Goal: Use online tool/utility: Utilize a website feature to perform a specific function

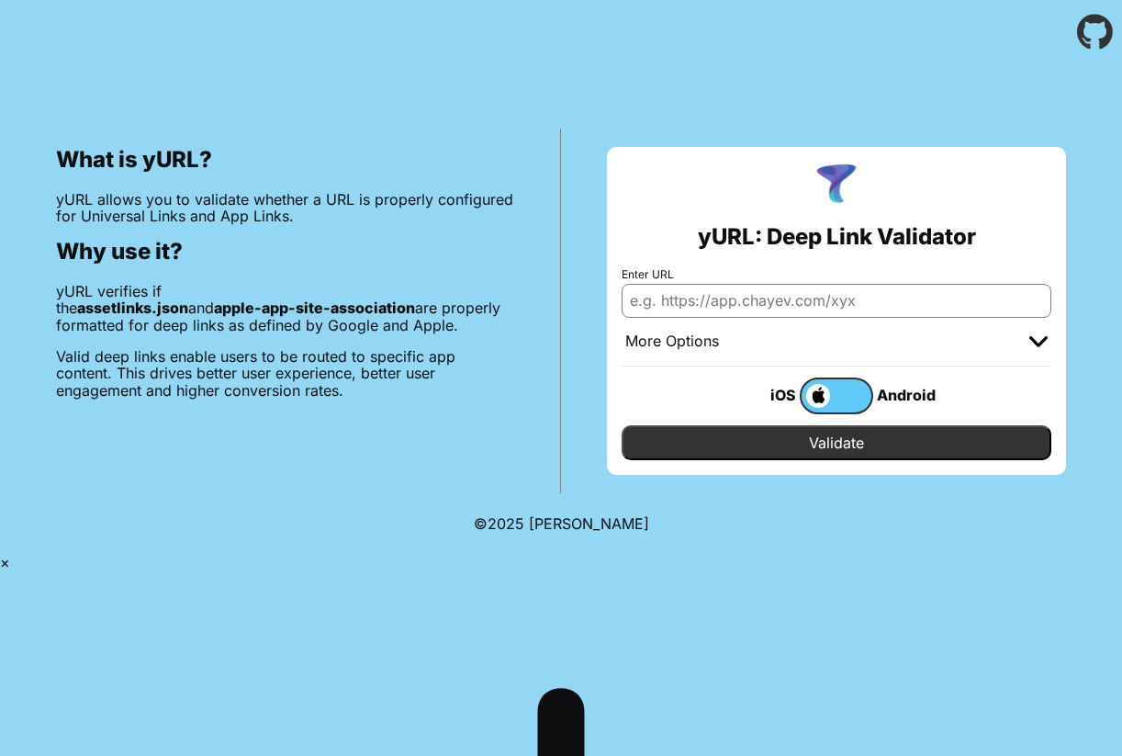
click at [791, 298] on input "Enter URL" at bounding box center [837, 300] width 430 height 33
paste input "https://www.bixing.com.cn/action"
click at [622, 425] on input "Validate" at bounding box center [837, 442] width 430 height 35
type input "[URL][DOMAIN_NAME]"
click at [880, 455] on input "Validate" at bounding box center [837, 442] width 430 height 35
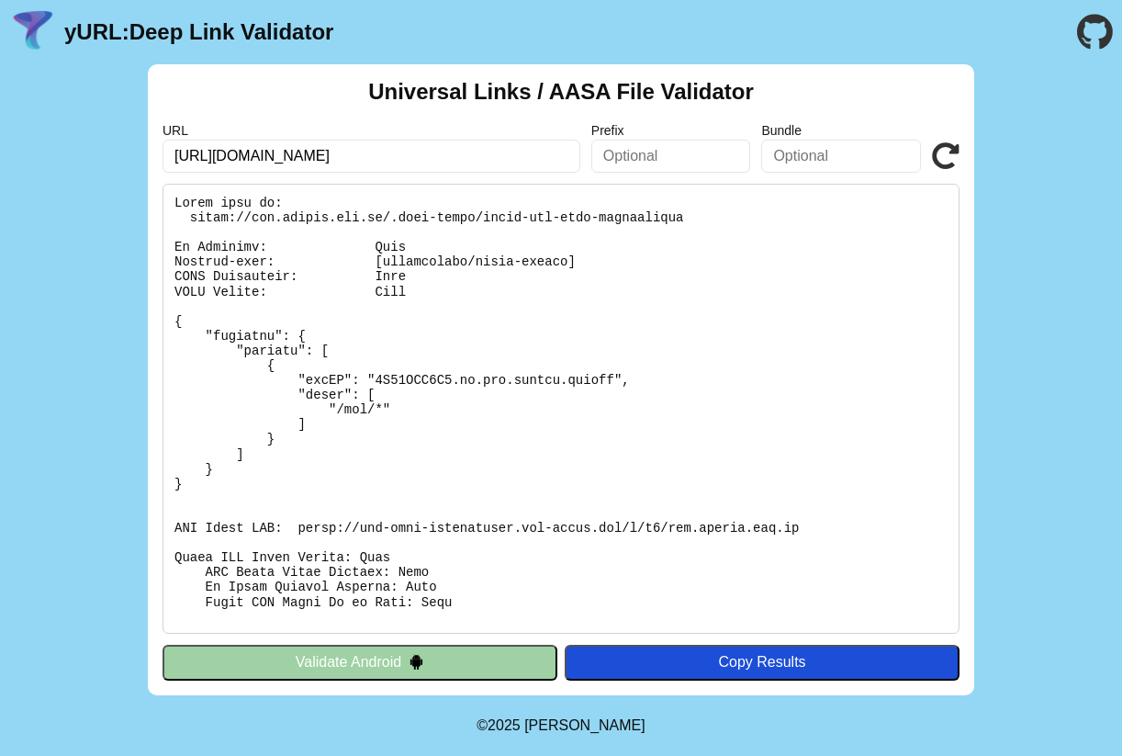
click at [950, 161] on icon at bounding box center [946, 156] width 28 height 28
